Goal: Transaction & Acquisition: Purchase product/service

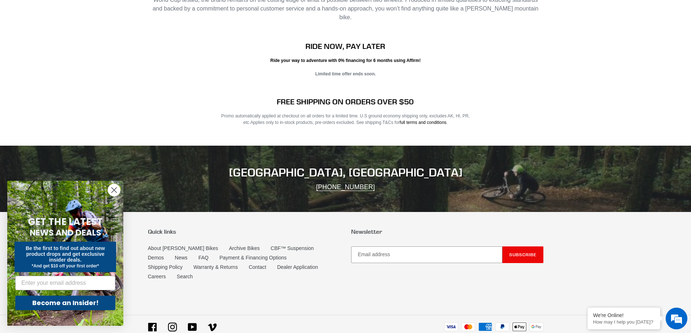
scroll to position [1253, 0]
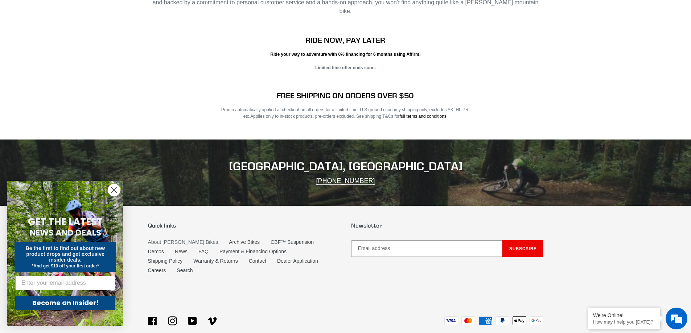
click at [179, 239] on link "About [PERSON_NAME] Bikes" at bounding box center [183, 242] width 70 height 6
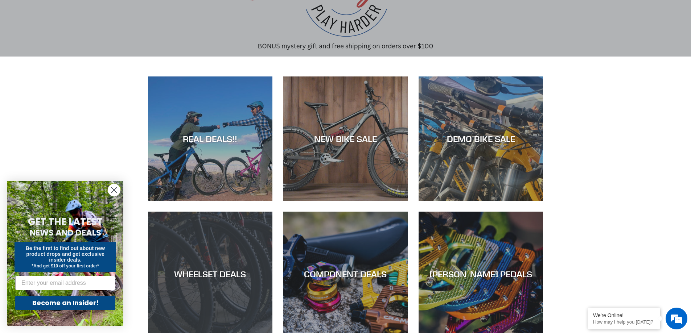
scroll to position [109, 0]
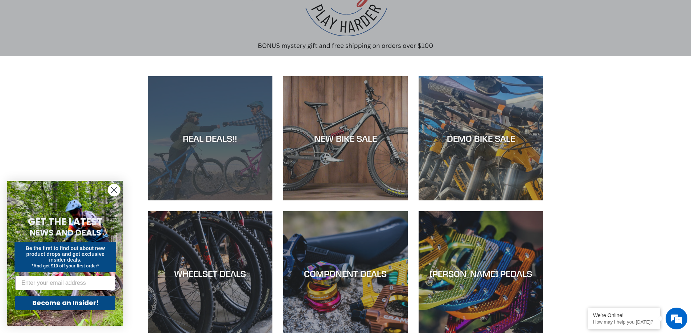
click at [228, 201] on div "REAL DEALS!!" at bounding box center [210, 201] width 124 height 0
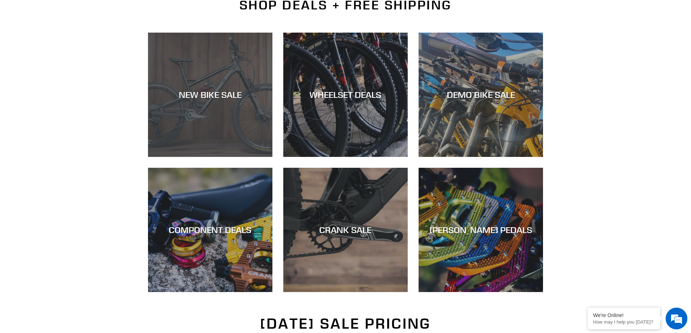
click at [235, 95] on div "NEW BIKE SALE" at bounding box center [210, 95] width 124 height 11
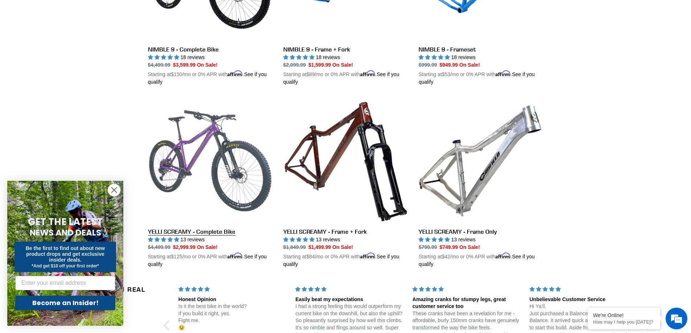
scroll to position [1306, 0]
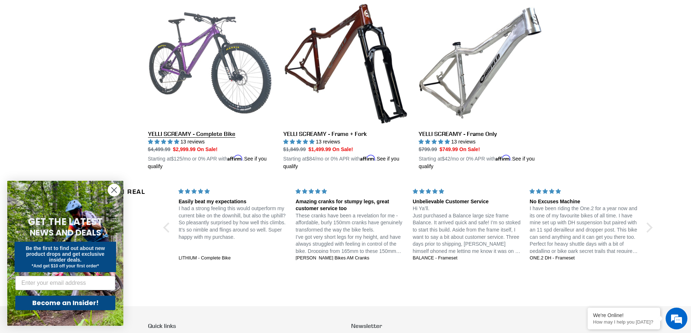
click at [225, 37] on link "YELLI SCREAMY - Complete Bike" at bounding box center [210, 86] width 124 height 170
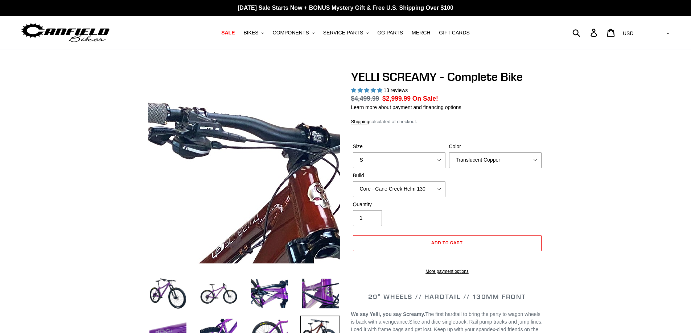
select select "highest-rating"
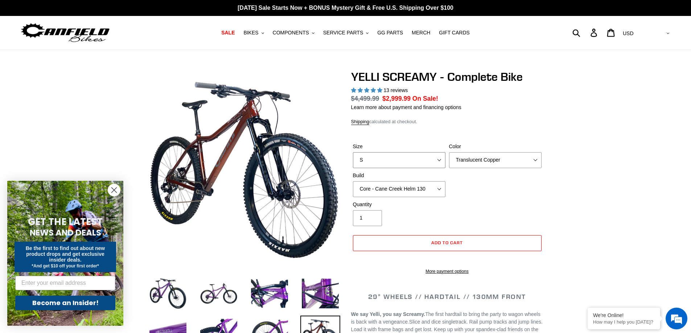
click at [403, 157] on select "S M L XL" at bounding box center [399, 160] width 93 height 16
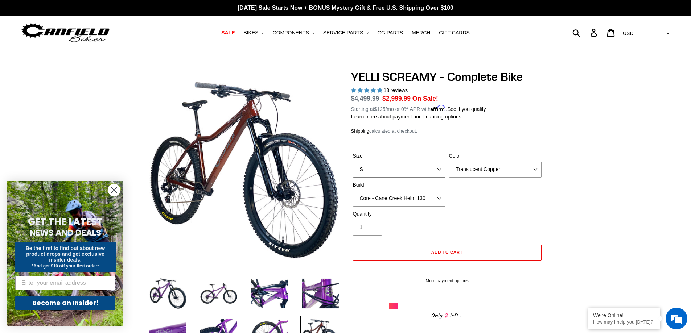
select select "M"
click at [353, 162] on select "S M L XL" at bounding box center [399, 170] width 93 height 16
click at [295, 32] on span "COMPONENTS" at bounding box center [291, 33] width 36 height 6
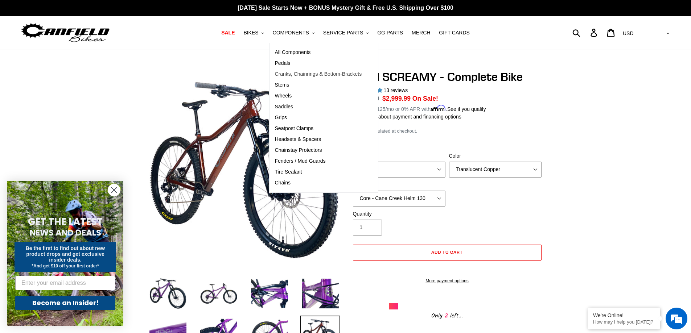
click at [300, 74] on span "Cranks, Chainrings & Bottom-Brackets" at bounding box center [318, 74] width 87 height 6
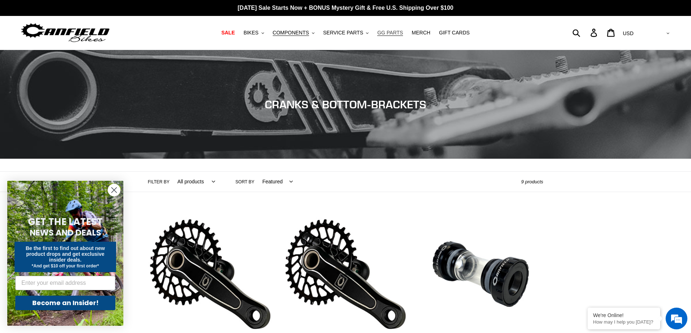
click at [384, 32] on span "GG PARTS" at bounding box center [390, 33] width 26 height 6
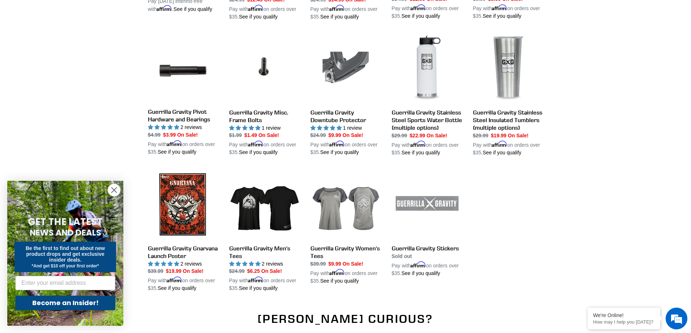
scroll to position [726, 0]
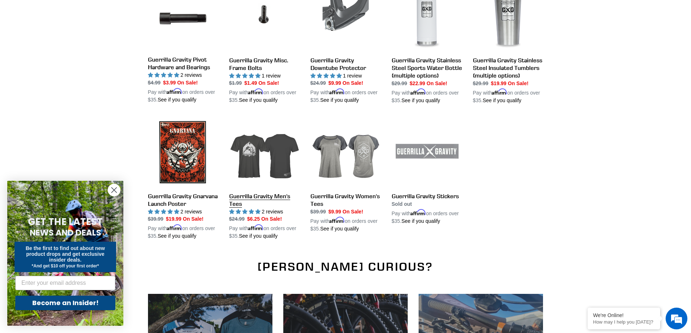
click at [255, 142] on link "Guerrilla Gravity Men's Tees" at bounding box center [264, 178] width 70 height 123
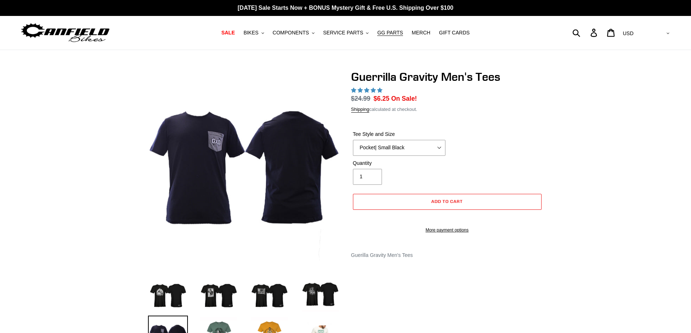
select select "highest-rating"
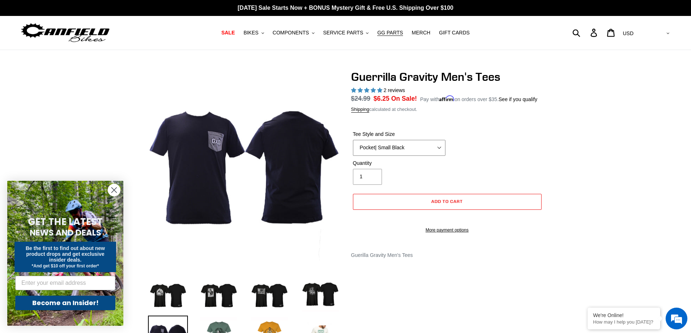
click at [372, 142] on select "Let It Rip | Small Green Let It Rip | Medium Green Megatrail | Small Black Mega…" at bounding box center [399, 148] width 93 height 16
click at [353, 140] on select "Let It Rip | Small Green Let It Rip | Medium Green Megatrail | Small Black Mega…" at bounding box center [399, 148] width 93 height 16
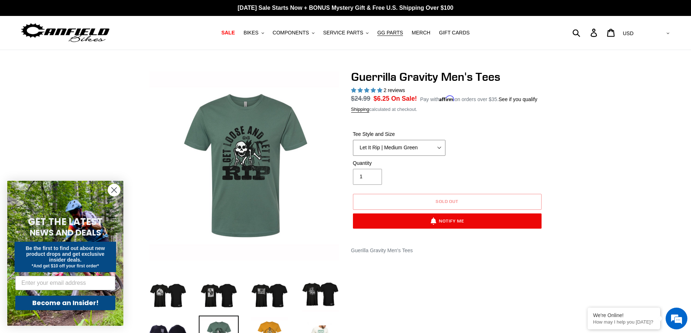
click at [401, 144] on select "Let It Rip | Small Green Let It Rip | Medium Green Megatrail | Small Black Mega…" at bounding box center [399, 148] width 93 height 16
click at [353, 140] on select "Let It Rip | Small Green Let It Rip | Medium Green Megatrail | Small Black Mega…" at bounding box center [399, 148] width 93 height 16
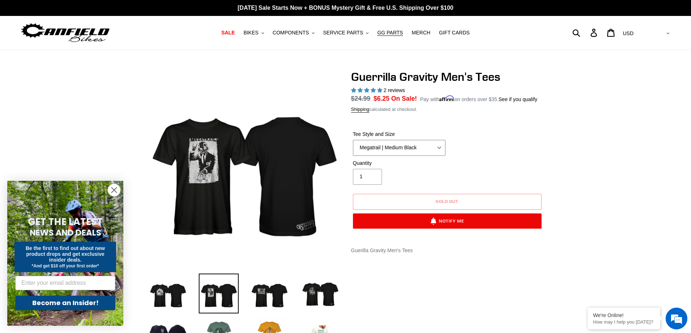
click at [393, 145] on select "Let It Rip | Small Green Let It Rip | Medium Green Megatrail | Small Black Mega…" at bounding box center [399, 148] width 93 height 16
click at [353, 140] on select "Let It Rip | Small Green Let It Rip | Medium Green Megatrail | Small Black Mega…" at bounding box center [399, 148] width 93 height 16
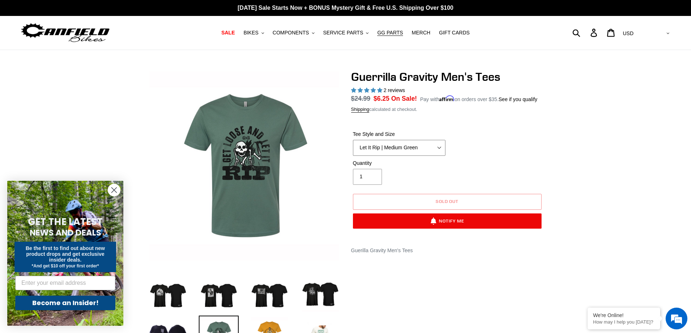
click at [394, 148] on select "Let It Rip | Small Green Let It Rip | Medium Green Megatrail | Small Black Mega…" at bounding box center [399, 148] width 93 height 16
click at [353, 140] on select "Let It Rip | Small Green Let It Rip | Medium Green Megatrail | Small Black Mega…" at bounding box center [399, 148] width 93 height 16
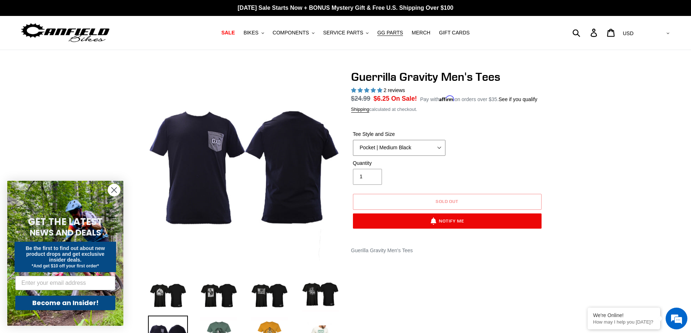
click at [390, 148] on select "Let It Rip | Small Green Let It Rip | Medium Green Megatrail | Small Black Mega…" at bounding box center [399, 148] width 93 height 16
select select "Shred Dogg | Medium Black"
click at [353, 140] on select "Let It Rip | Small Green Let It Rip | Medium Green Megatrail | Small Black Mega…" at bounding box center [399, 148] width 93 height 16
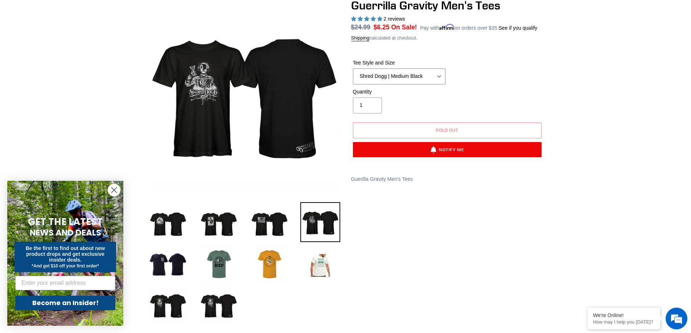
scroll to position [145, 0]
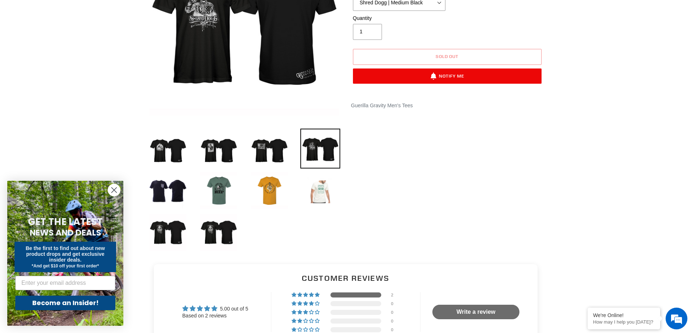
click at [321, 201] on img at bounding box center [320, 191] width 40 height 40
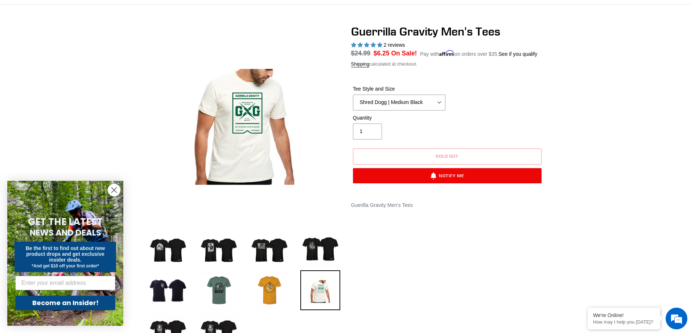
scroll to position [0, 0]
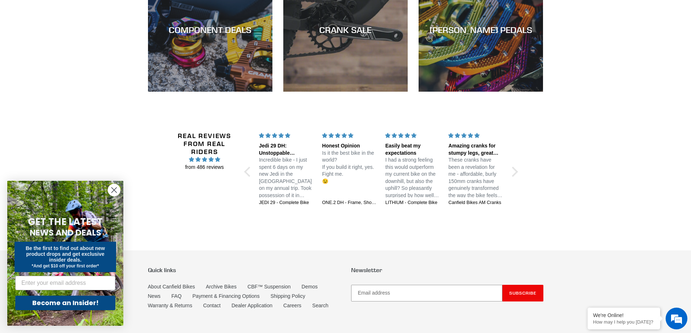
scroll to position [1232, 0]
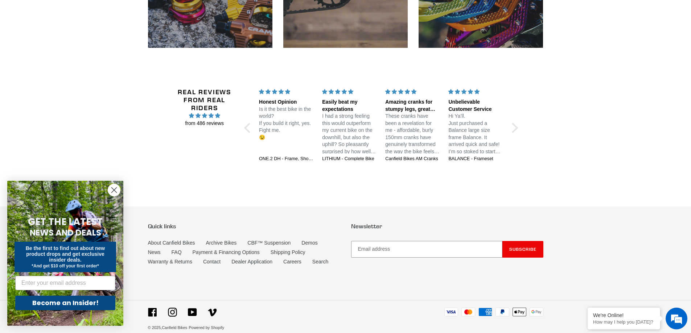
click at [115, 191] on circle "Close dialog" at bounding box center [114, 190] width 12 height 12
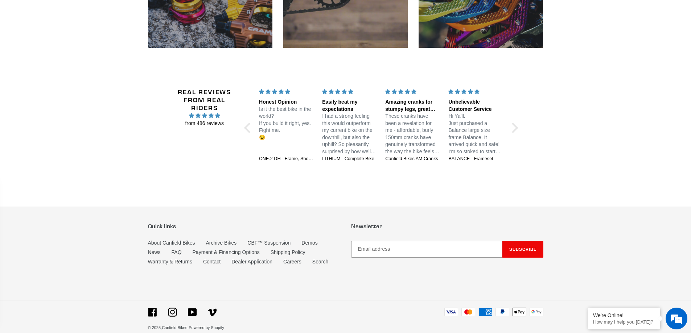
scroll to position [0, 0]
